Goal: Information Seeking & Learning: Understand process/instructions

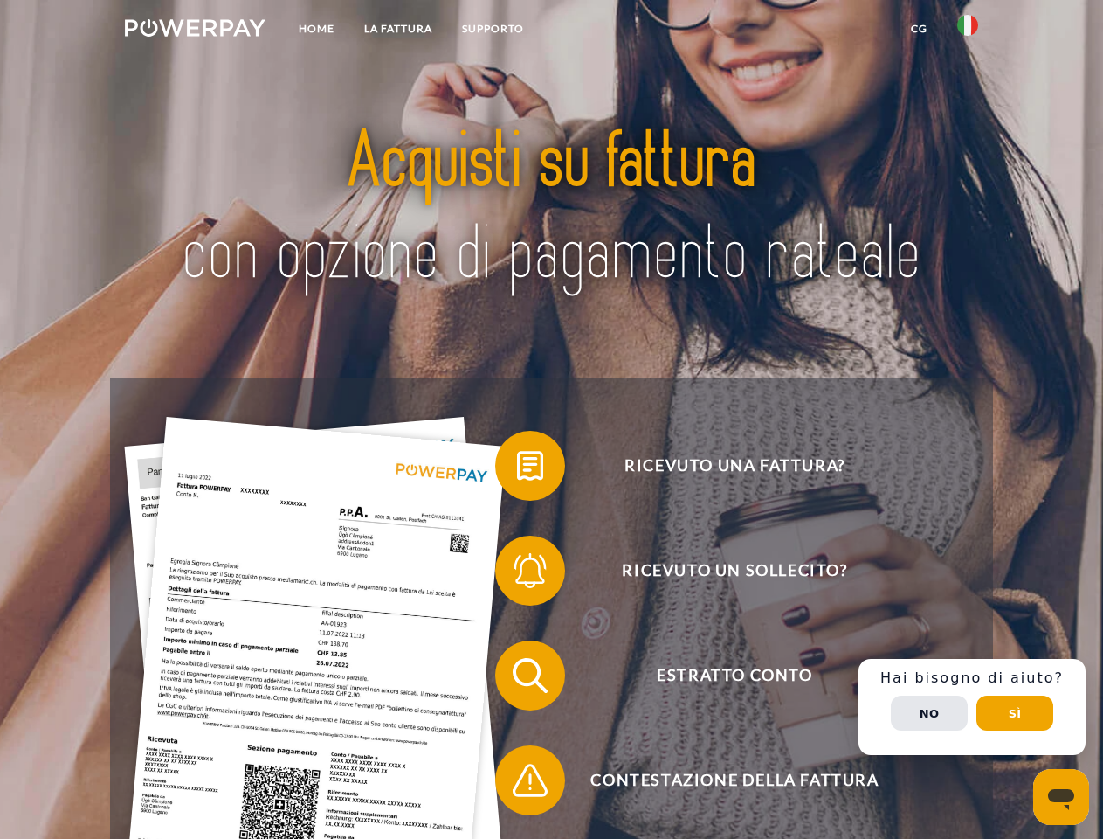
click at [195, 31] on img at bounding box center [195, 27] width 141 height 17
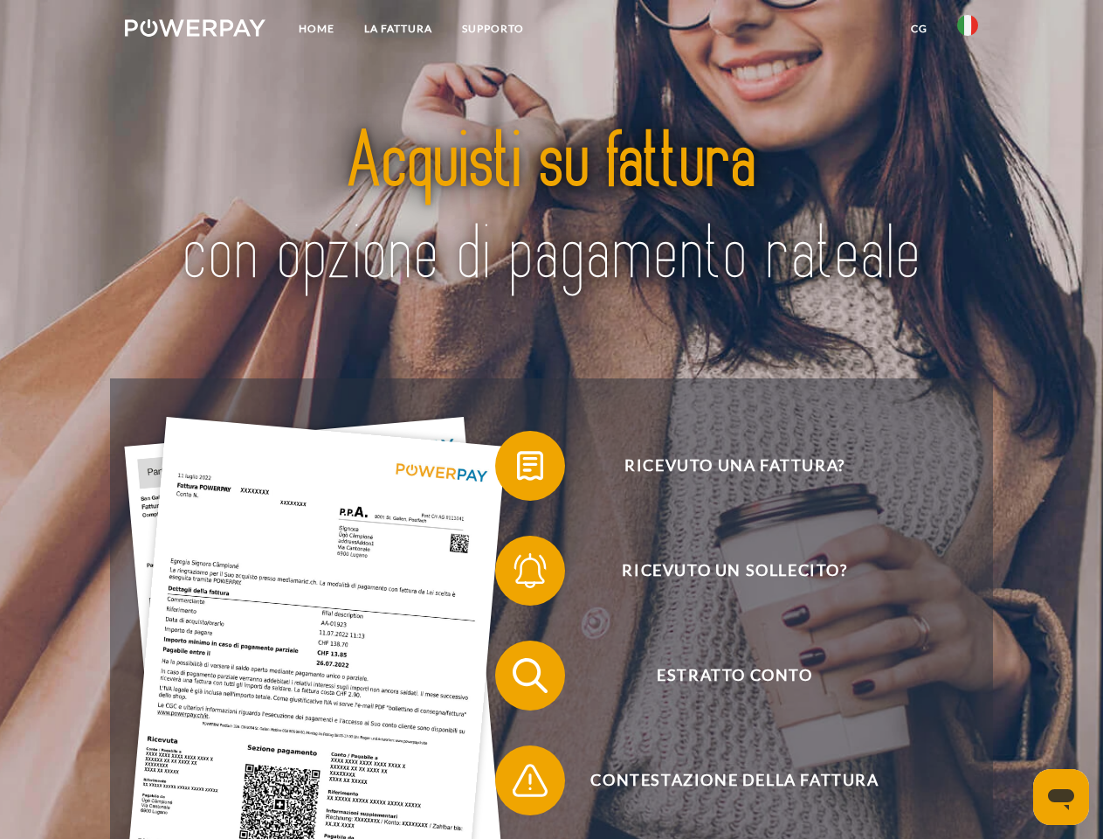
click at [968, 31] on img at bounding box center [967, 25] width 21 height 21
click at [919, 29] on link "CG" at bounding box center [919, 28] width 46 height 31
click at [517, 469] on span at bounding box center [503, 465] width 87 height 87
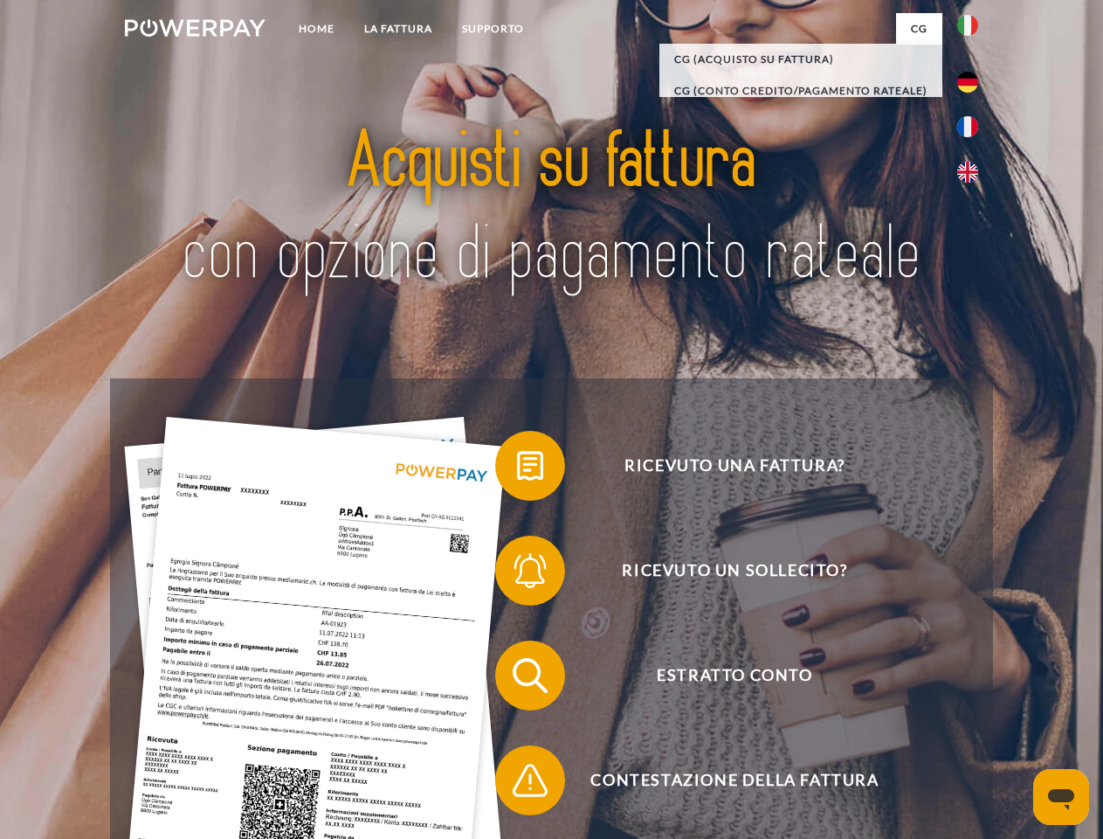
click at [517, 574] on span at bounding box center [503, 570] width 87 height 87
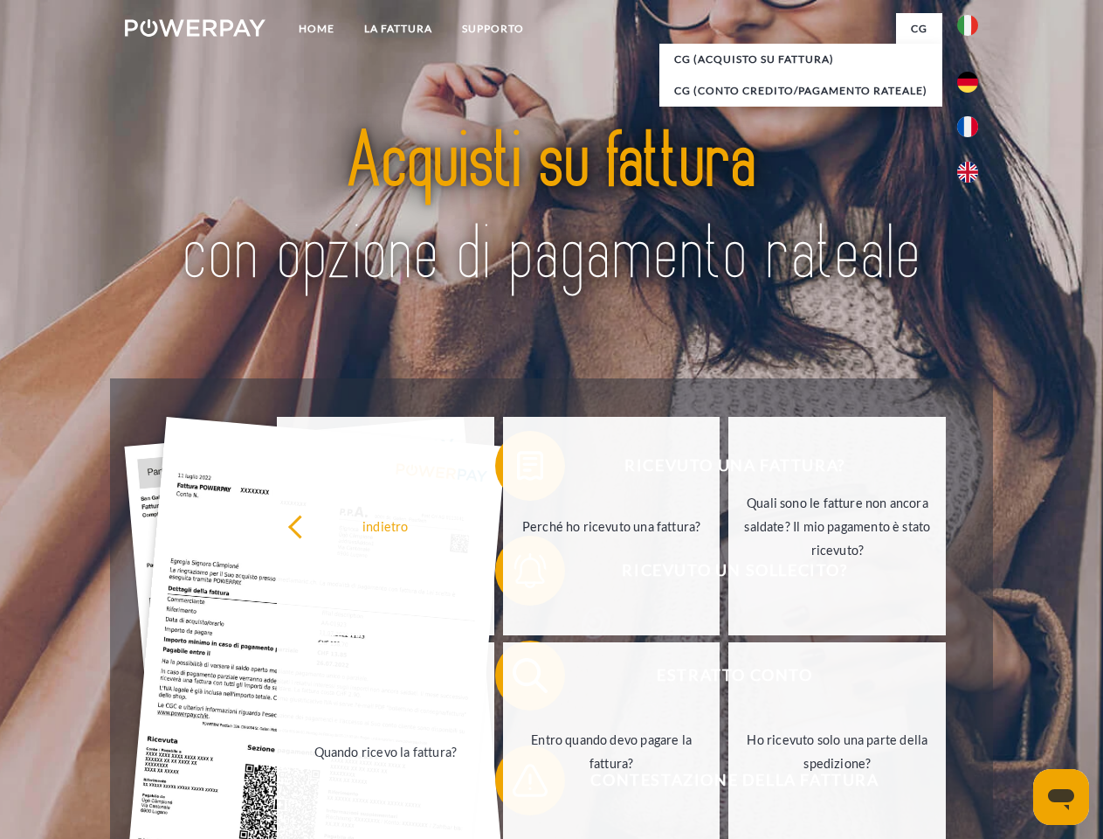
click at [517, 679] on link "Entro quando devo pagare la fattura?" at bounding box center [612, 751] width 218 height 218
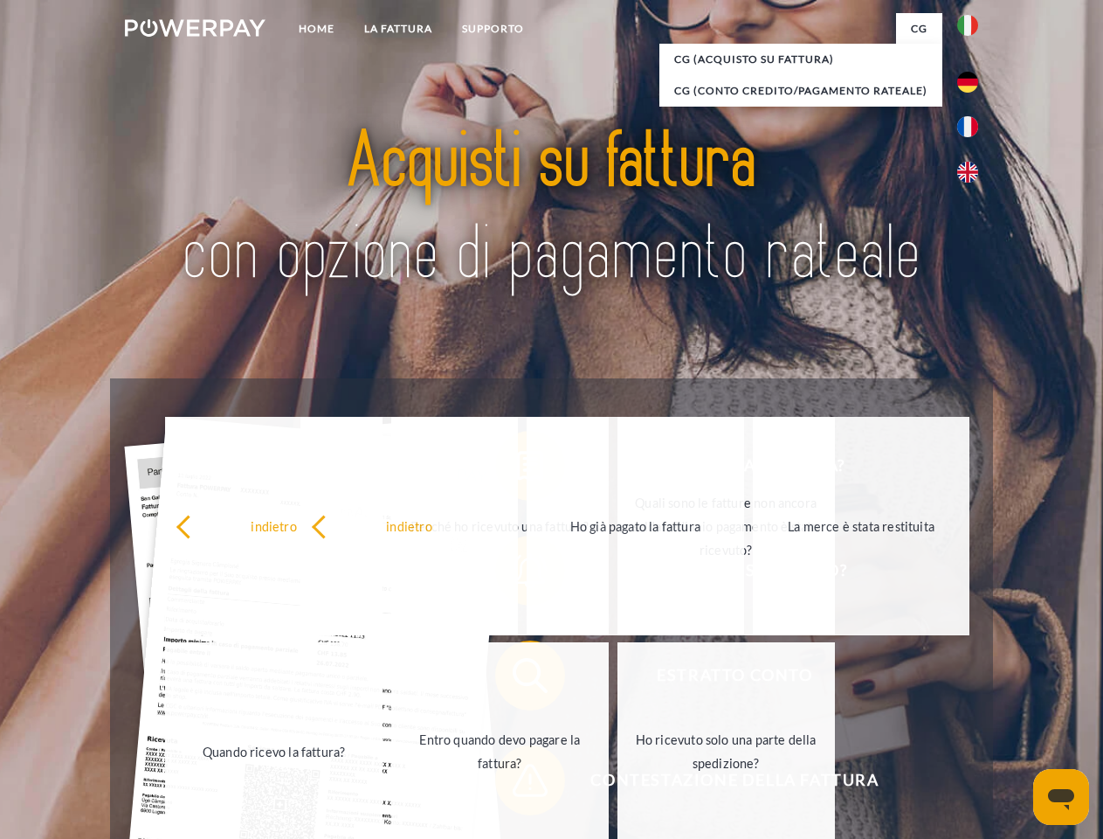
click at [517, 784] on span at bounding box center [503, 779] width 87 height 87
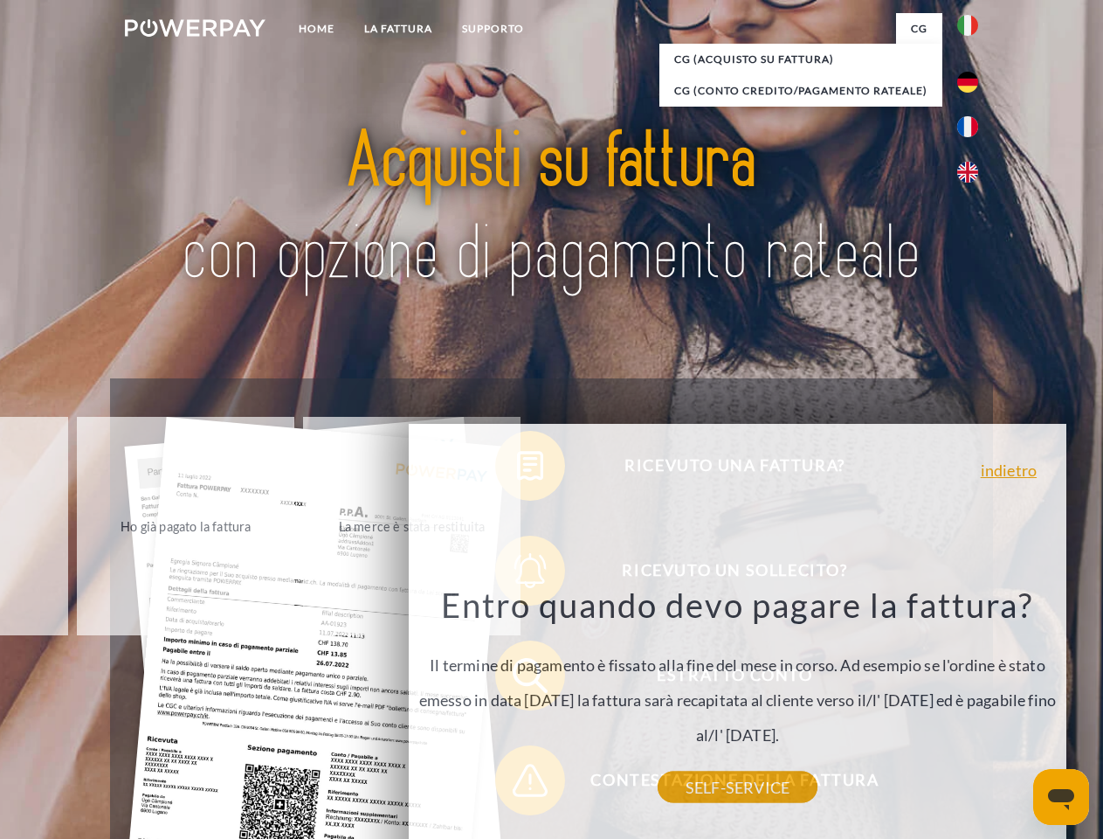
click at [972, 707] on div "Ricevuto una fattura? Ricevuto un sollecito? Estratto conto indietro" at bounding box center [551, 727] width 882 height 699
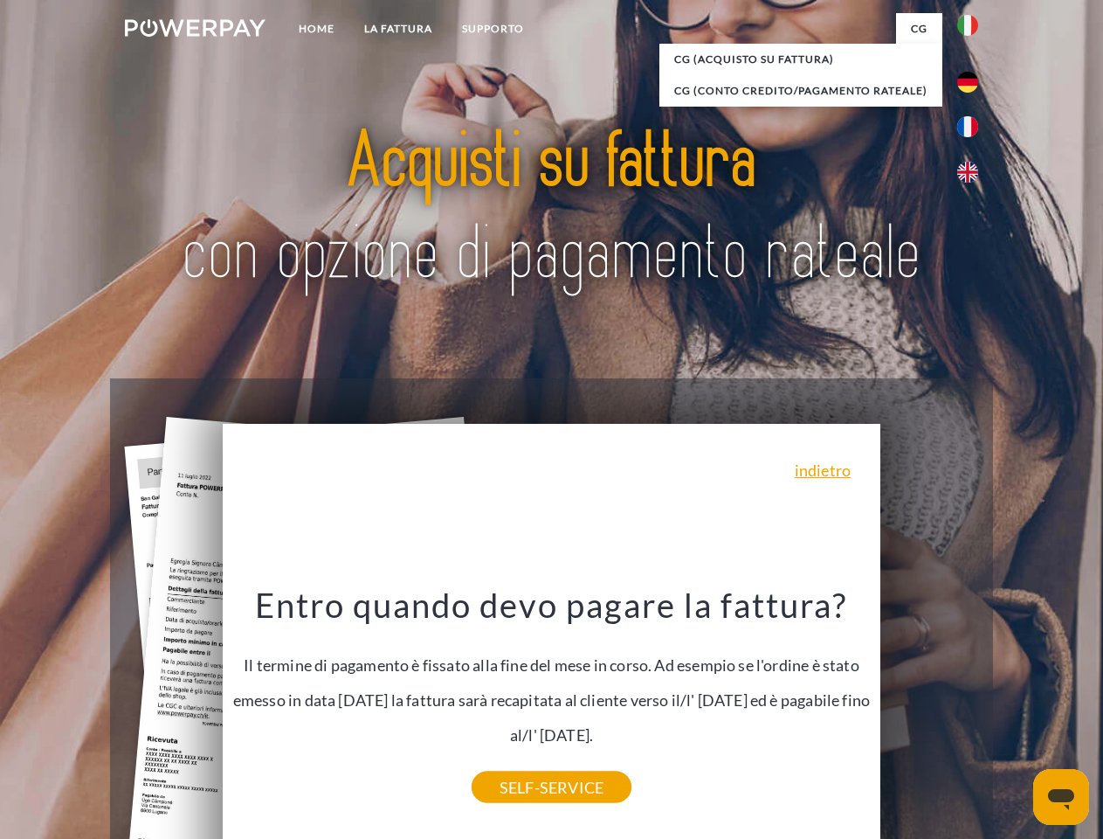
click at [929, 710] on span "Estratto conto" at bounding box center [735, 675] width 428 height 70
click at [1015, 713] on header "Home LA FATTURA [GEOGRAPHIC_DATA]" at bounding box center [551, 603] width 1103 height 1206
